Goal: Task Accomplishment & Management: Use online tool/utility

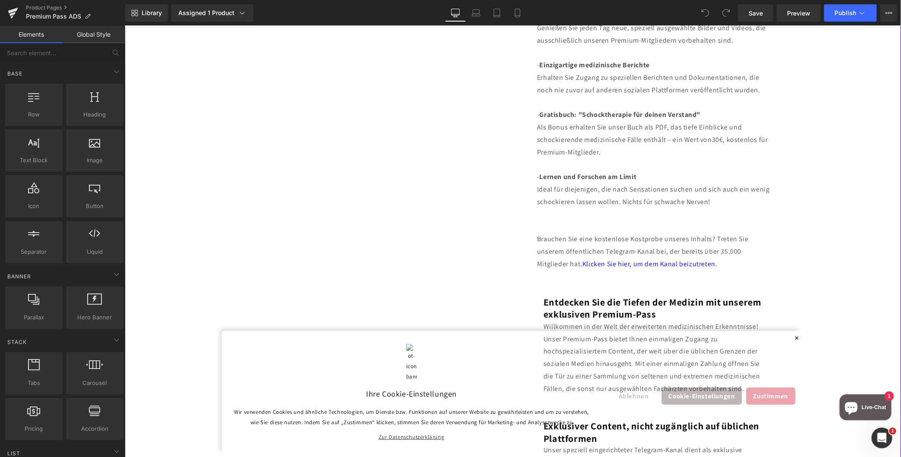
scroll to position [594, 0]
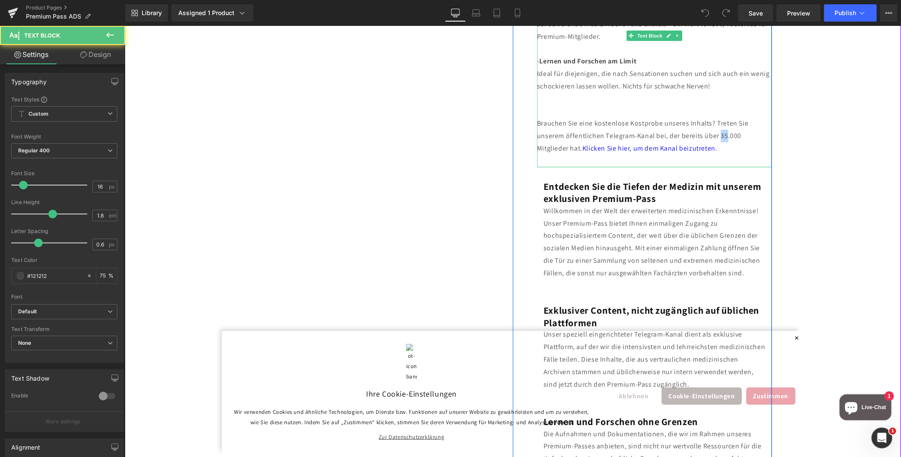
drag, startPoint x: 715, startPoint y: 133, endPoint x: 722, endPoint y: 133, distance: 6.9
click at [722, 133] on div "Brauchen Sie eine kostenlose Kostprobe unseres Inhalts? Treten Sie unserem öffe…" at bounding box center [654, 135] width 235 height 37
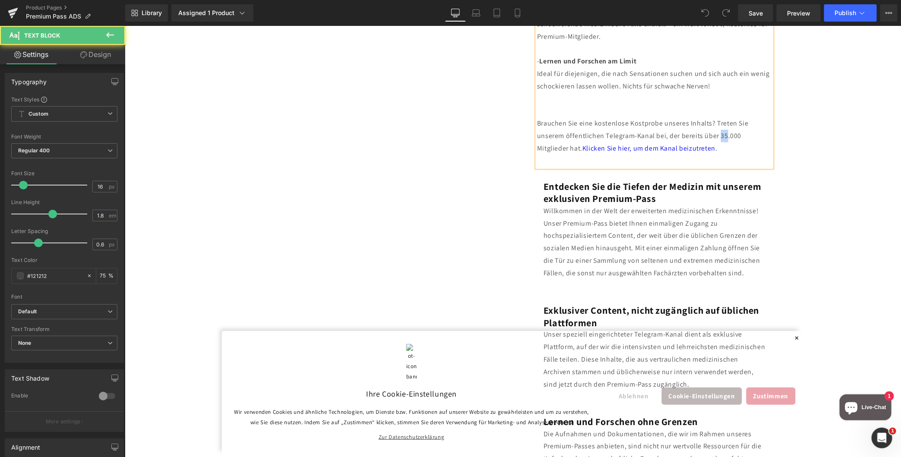
click at [721, 133] on div "Brauchen Sie eine kostenlose Kostprobe unseres Inhalts? Treten Sie unserem öffe…" at bounding box center [654, 135] width 235 height 37
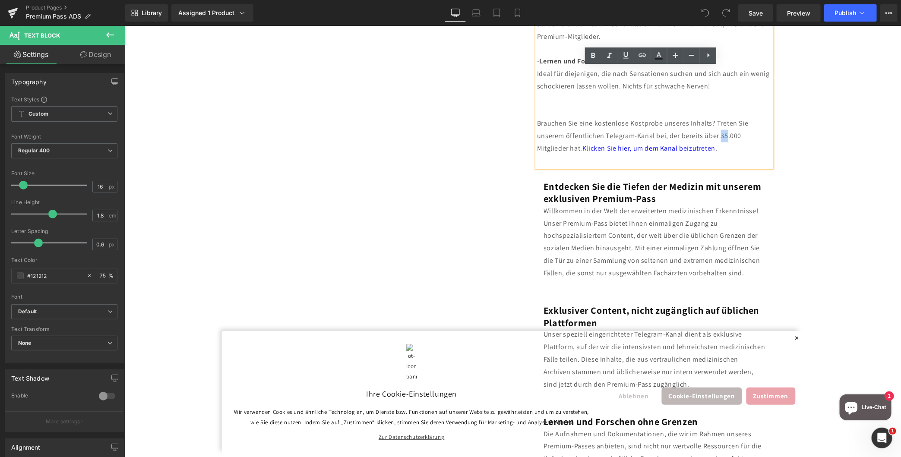
drag, startPoint x: 721, startPoint y: 135, endPoint x: 716, endPoint y: 136, distance: 5.9
click at [716, 136] on div "Brauchen Sie eine kostenlose Kostprobe unseres Inhalts? Treten Sie unserem öffe…" at bounding box center [654, 135] width 235 height 37
click at [768, 12] on link "Save" at bounding box center [756, 12] width 35 height 17
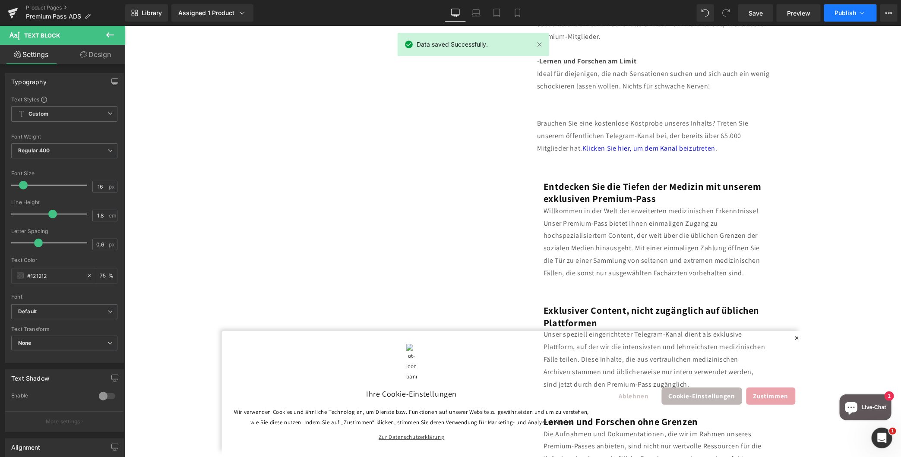
click at [851, 11] on span "Publish" at bounding box center [846, 13] width 22 height 7
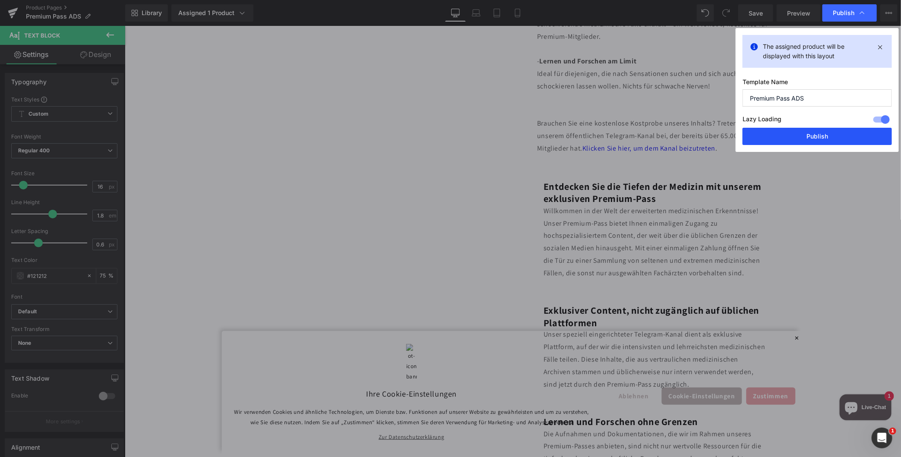
click at [793, 135] on button "Publish" at bounding box center [817, 136] width 149 height 17
